Goal: Navigation & Orientation: Find specific page/section

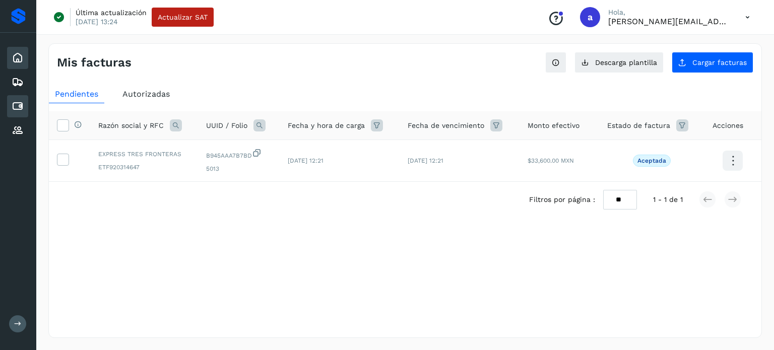
click at [23, 59] on icon at bounding box center [18, 58] width 12 height 12
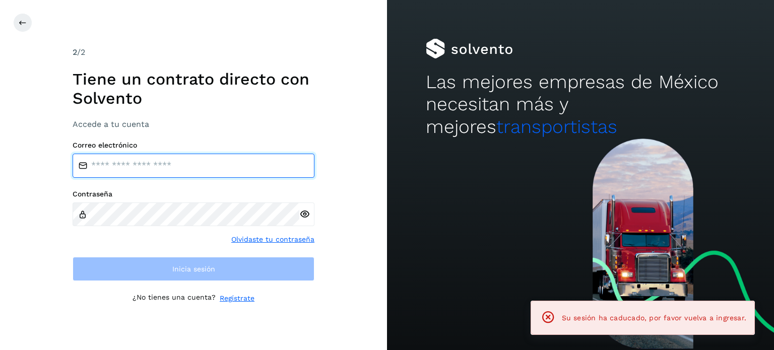
type input "**********"
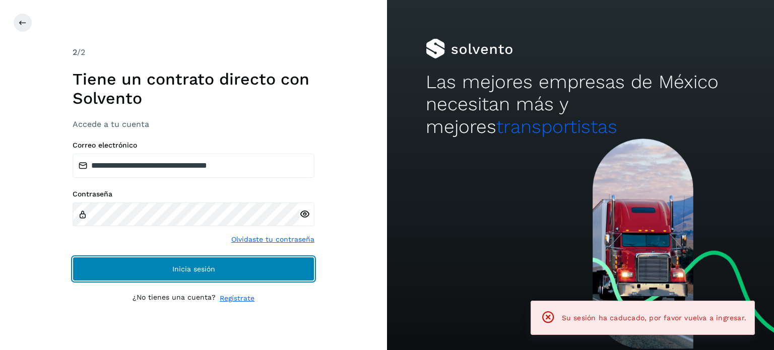
click at [192, 267] on span "Inicia sesión" at bounding box center [193, 269] width 43 height 7
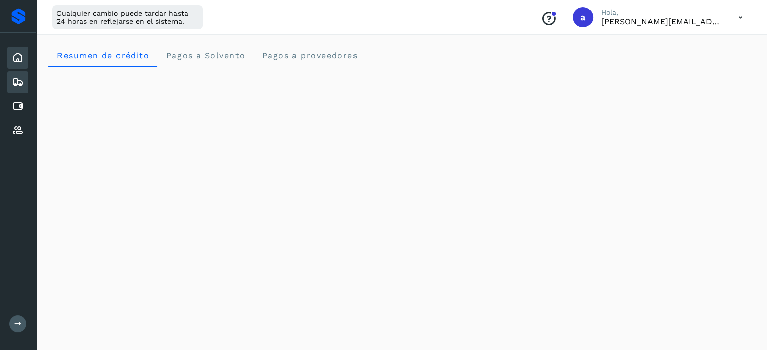
click at [19, 82] on icon at bounding box center [18, 82] width 12 height 12
